Goal: Transaction & Acquisition: Purchase product/service

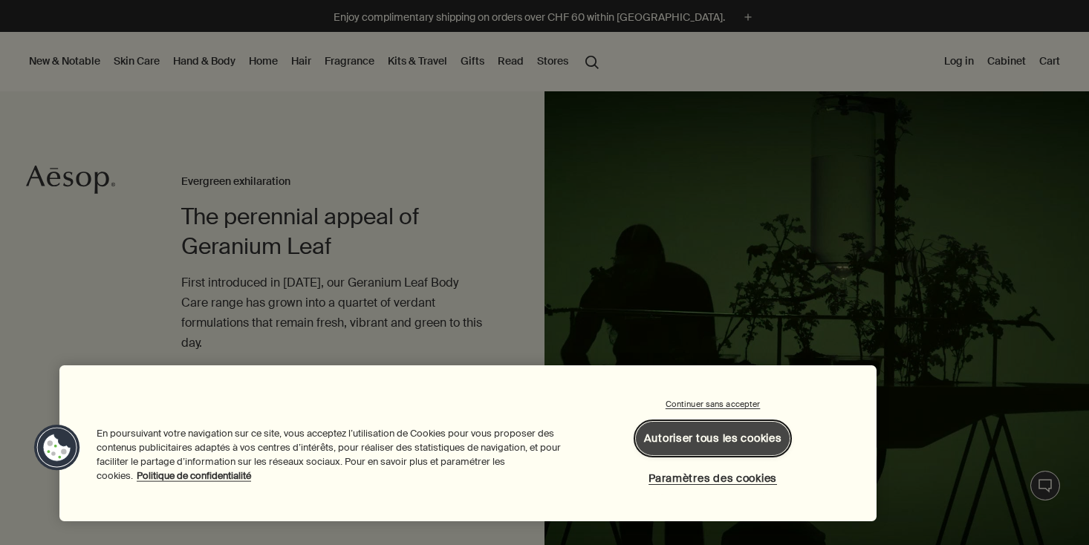
click at [662, 436] on button "Autoriser tous les cookies" at bounding box center [713, 438] width 155 height 33
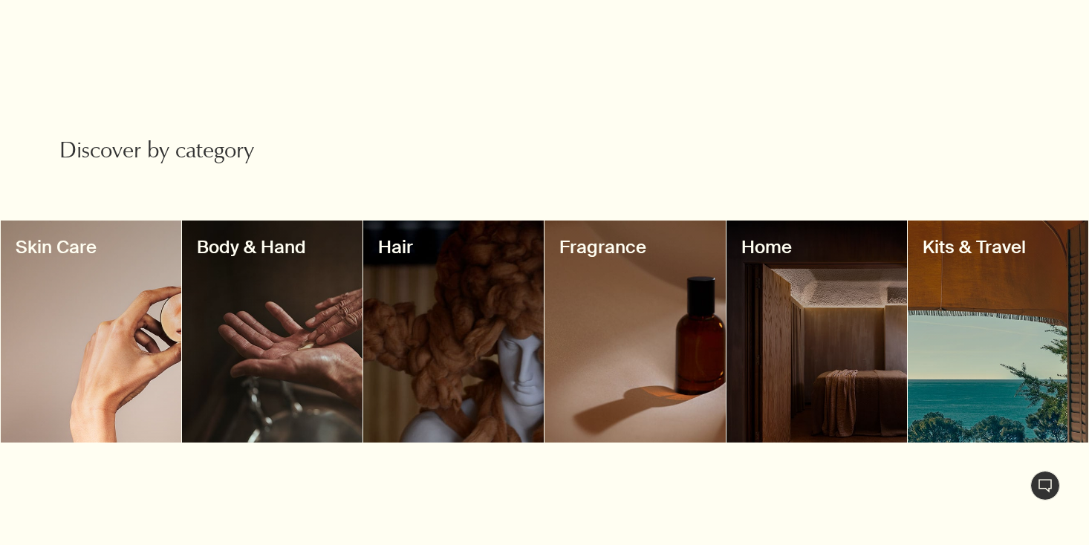
scroll to position [1113, 0]
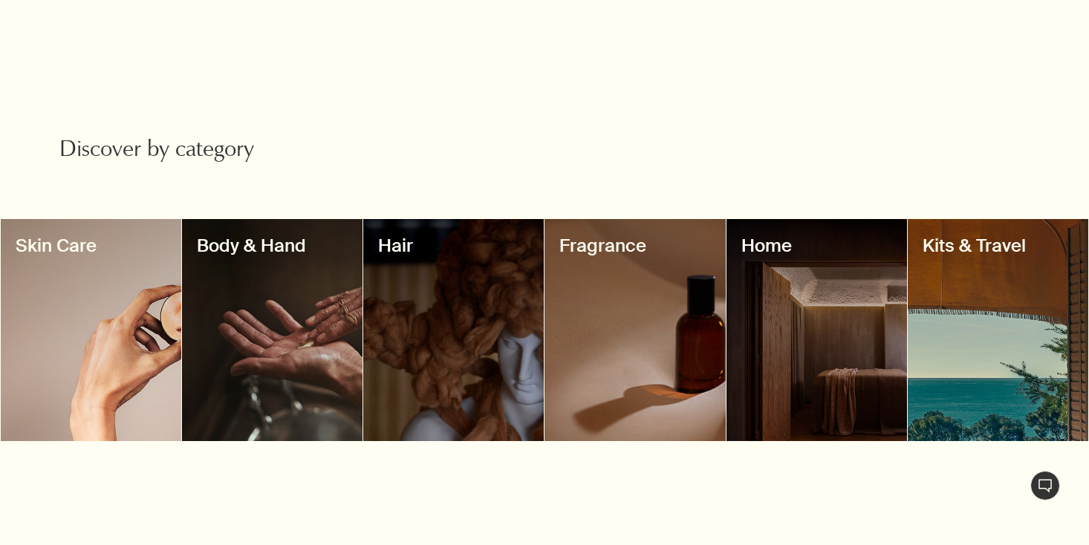
click at [253, 319] on div at bounding box center [272, 330] width 181 height 222
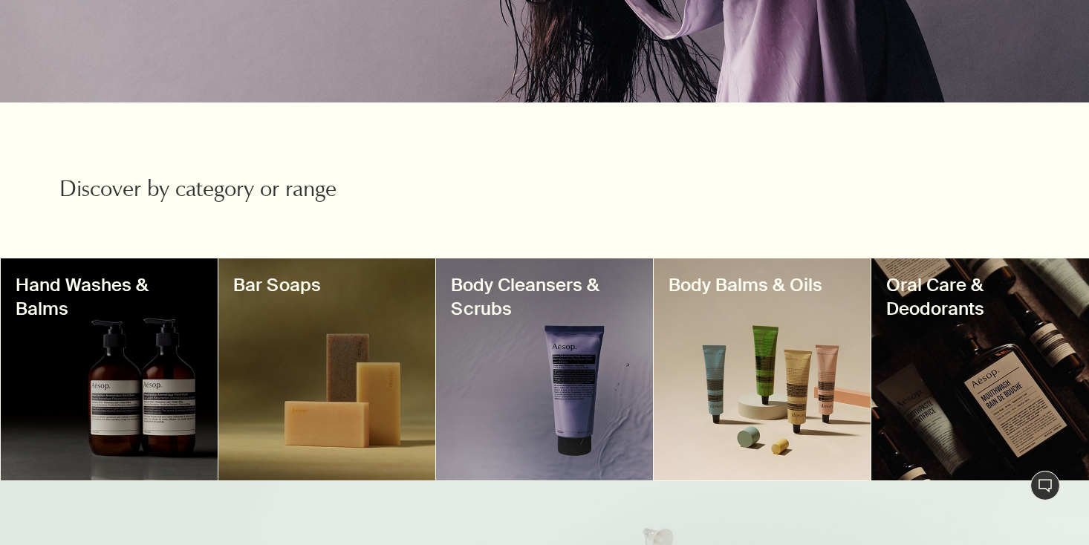
scroll to position [352, 0]
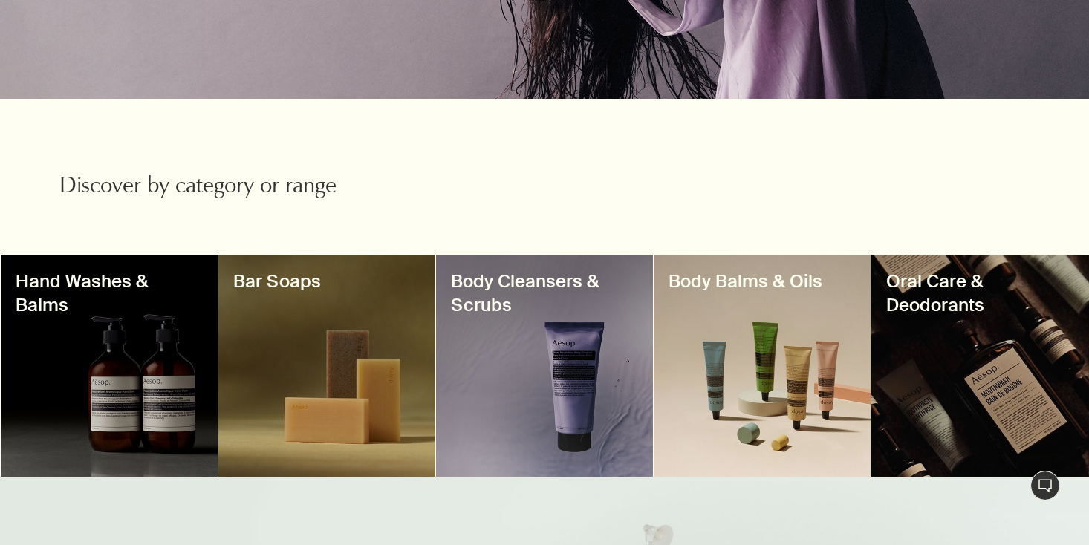
click at [106, 384] on div at bounding box center [109, 366] width 217 height 222
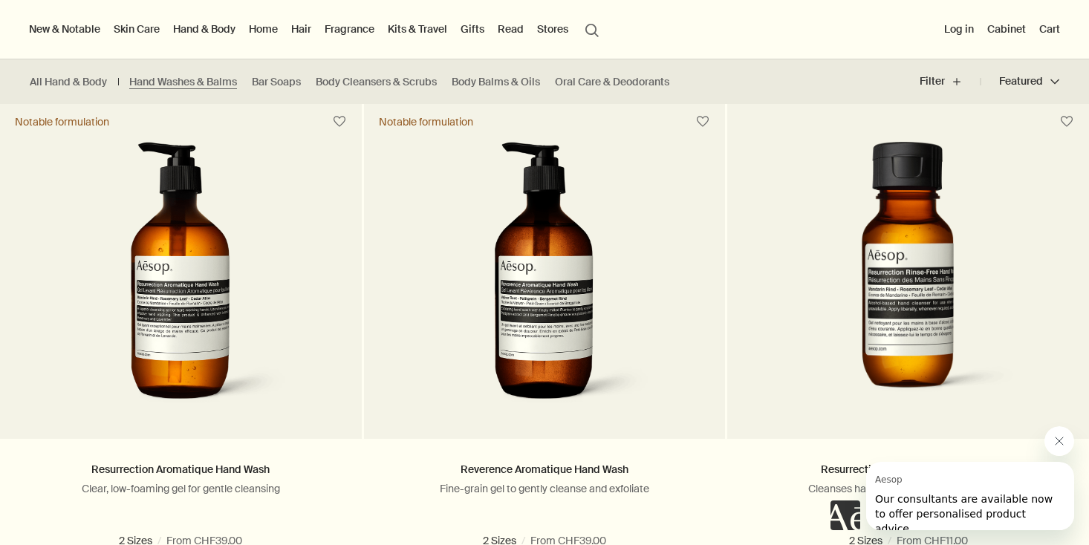
scroll to position [912, 0]
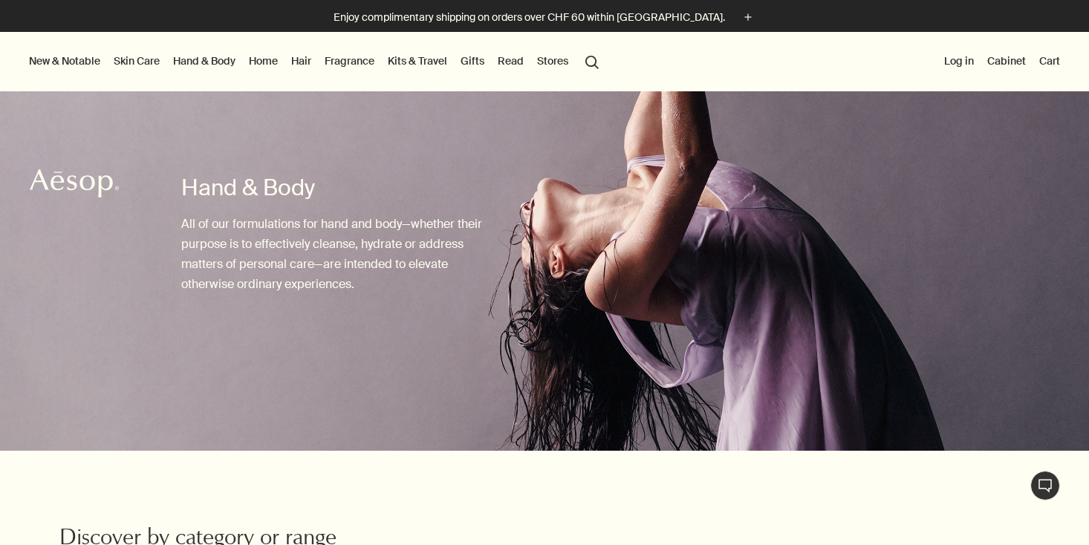
click at [267, 61] on link "Home" at bounding box center [263, 60] width 35 height 19
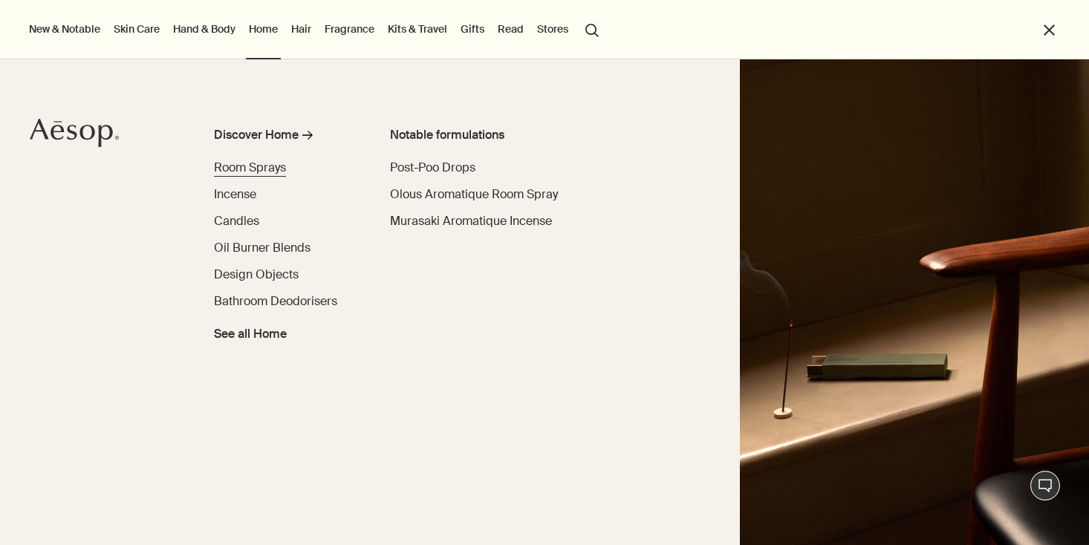
click at [244, 166] on span "Room Sprays" at bounding box center [250, 168] width 72 height 16
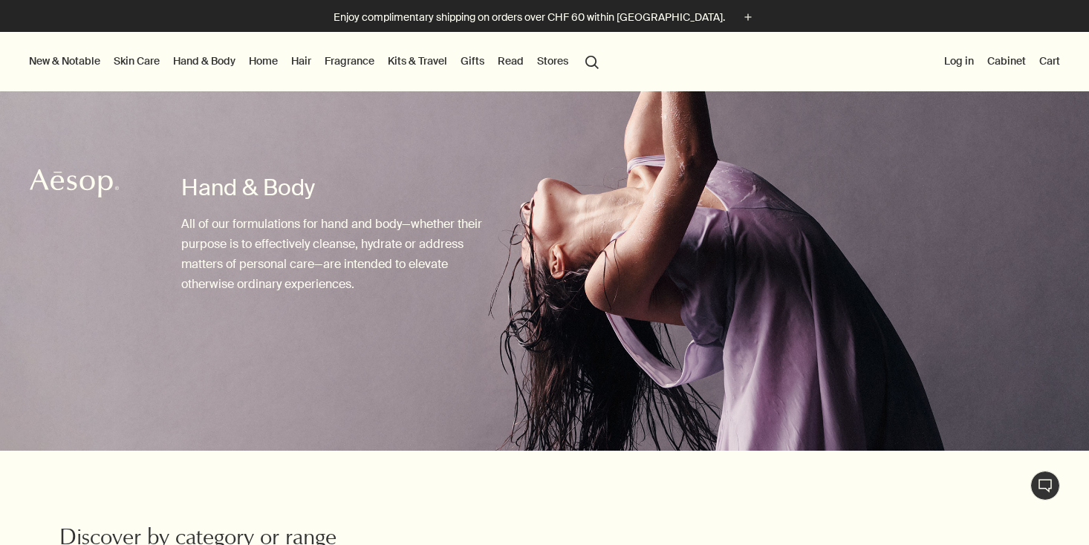
click at [270, 63] on link "Home" at bounding box center [263, 60] width 35 height 19
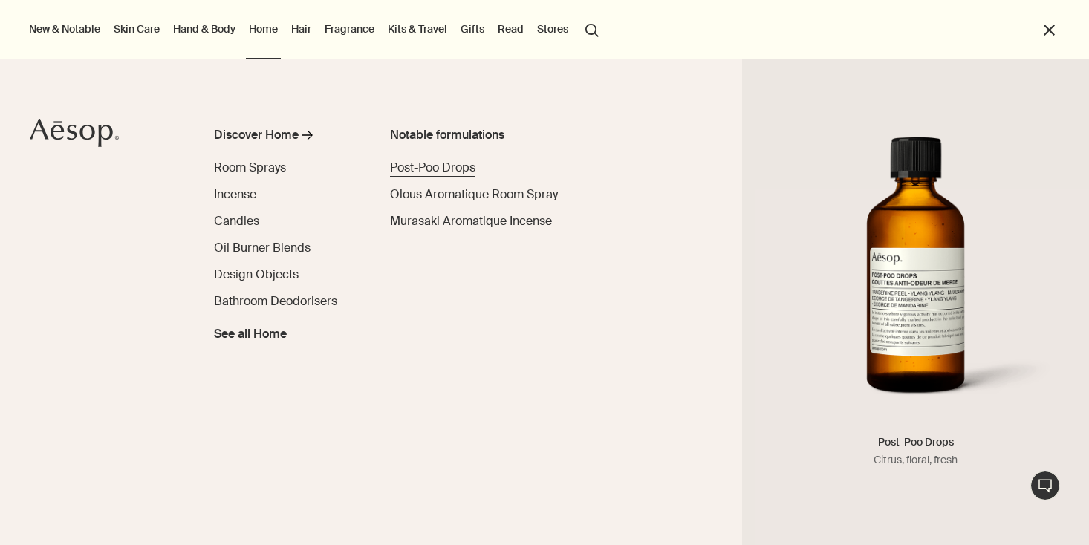
click at [455, 166] on span "Post-Poo Drops" at bounding box center [432, 168] width 85 height 16
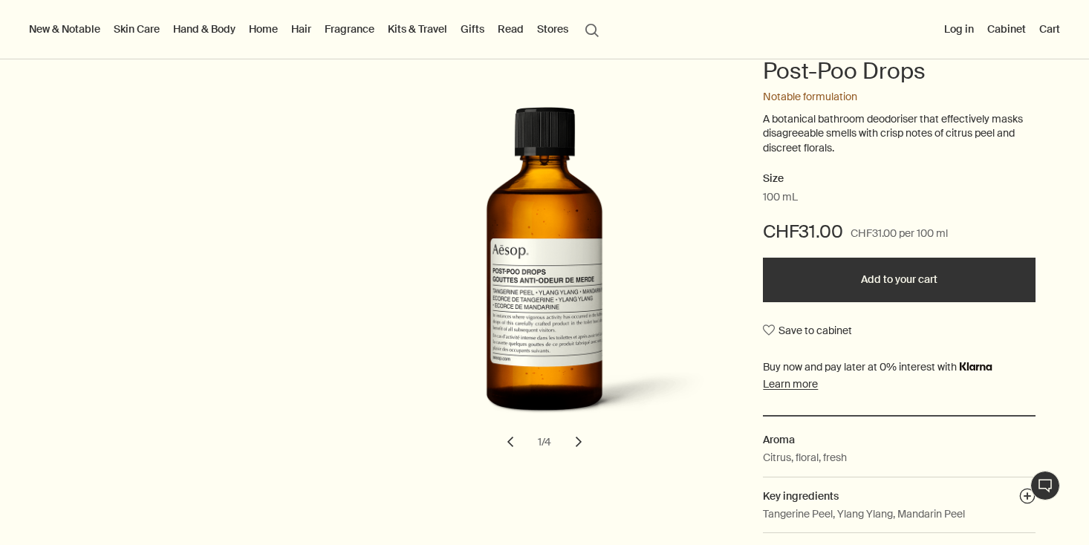
scroll to position [152, 0]
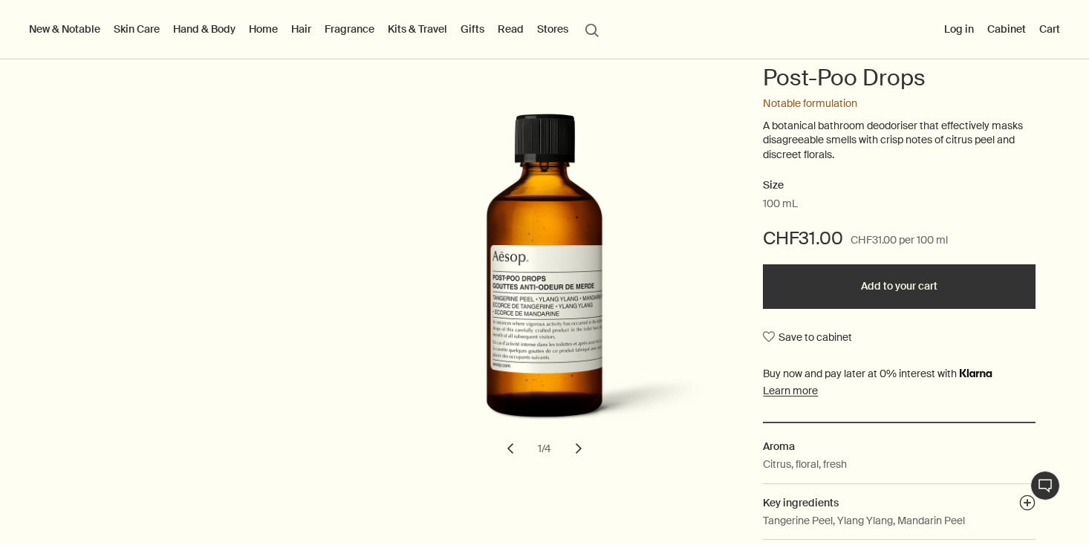
click at [577, 450] on button "chevron" at bounding box center [578, 448] width 33 height 33
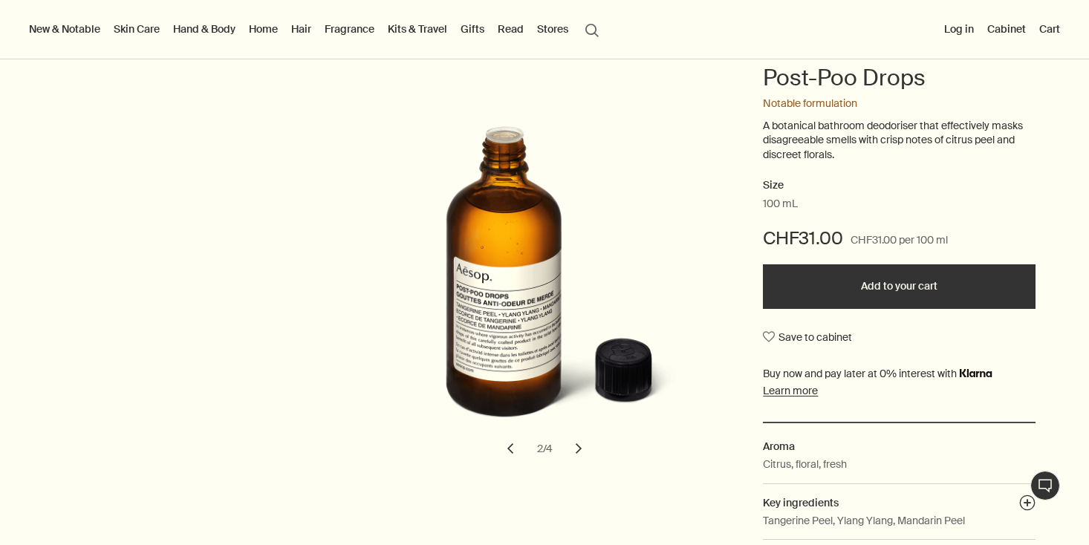
click at [577, 450] on button "chevron" at bounding box center [578, 448] width 33 height 33
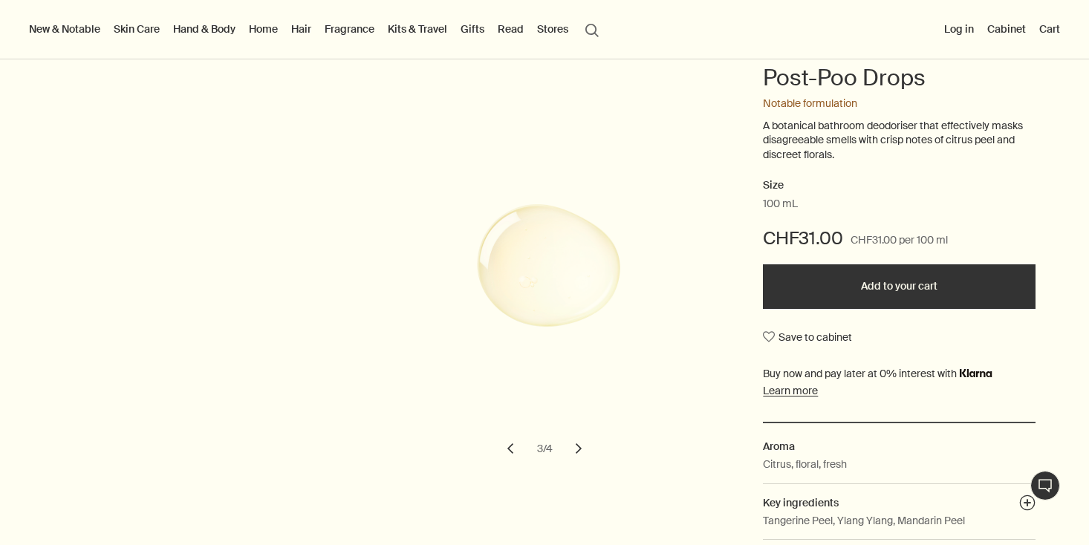
click at [577, 450] on button "chevron" at bounding box center [578, 448] width 33 height 33
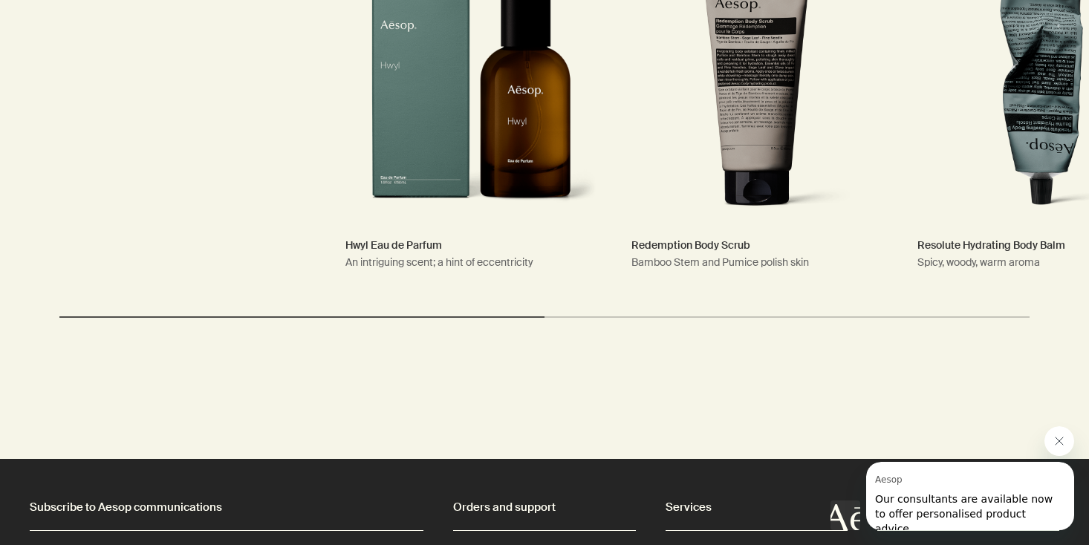
scroll to position [2324, 0]
